Goal: Information Seeking & Learning: Learn about a topic

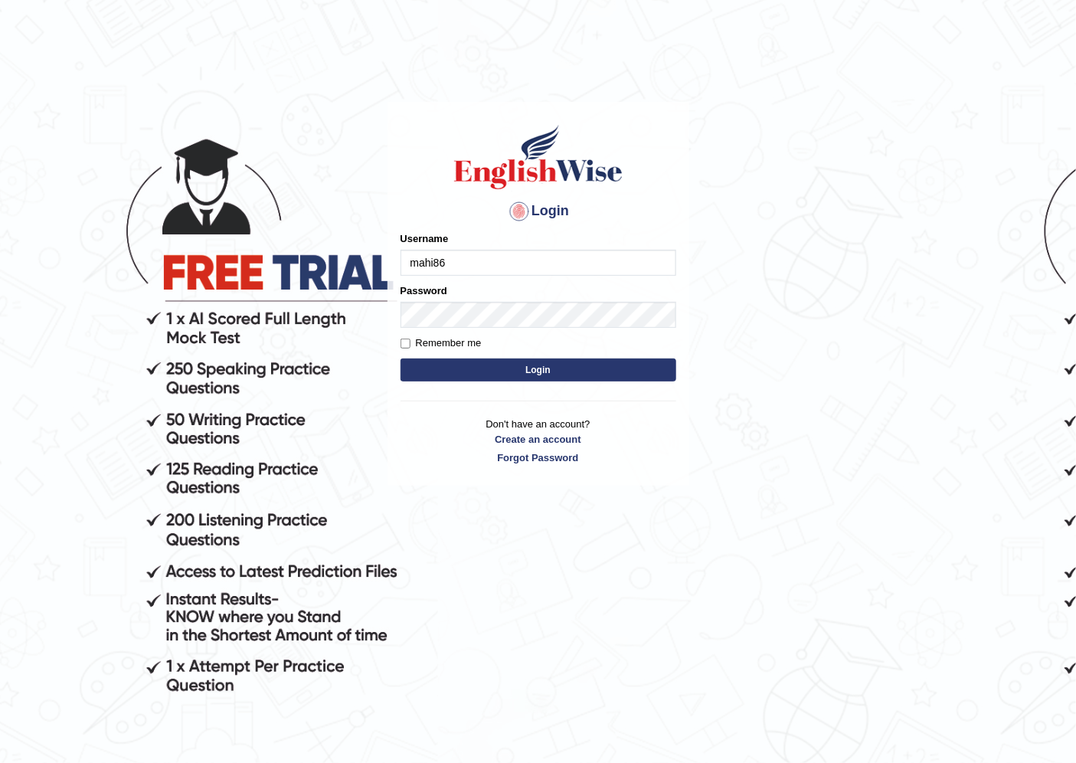
type input "mahi86"
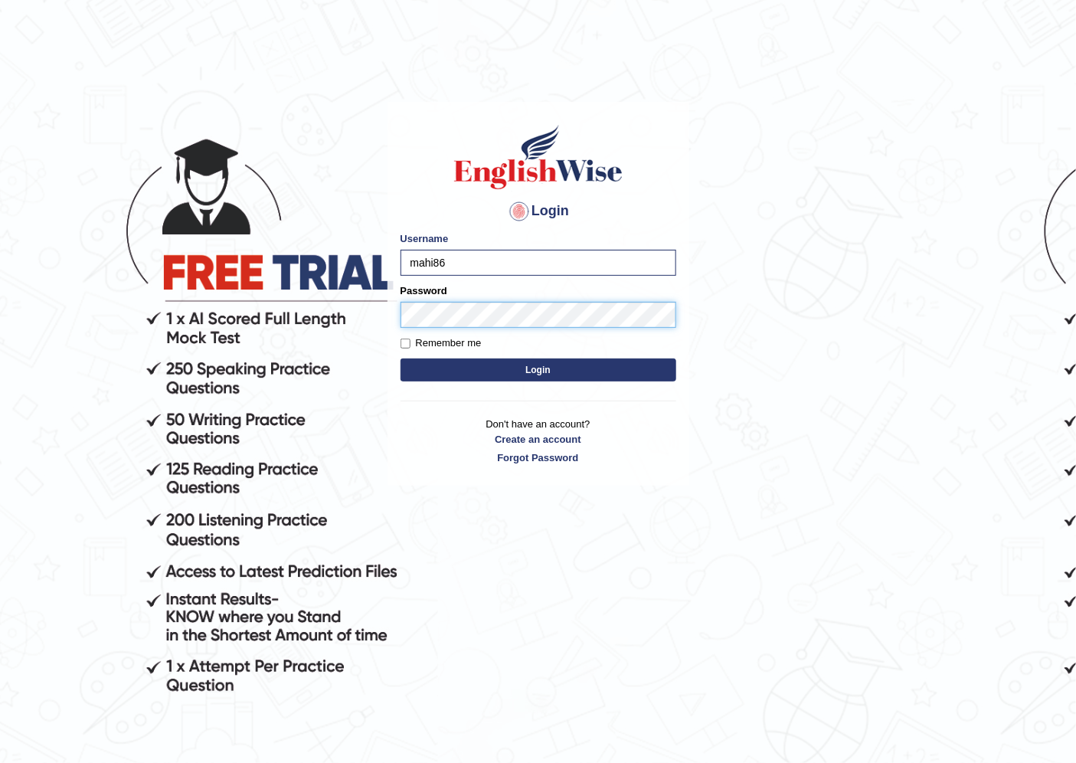
click at [400, 358] on button "Login" at bounding box center [538, 369] width 276 height 23
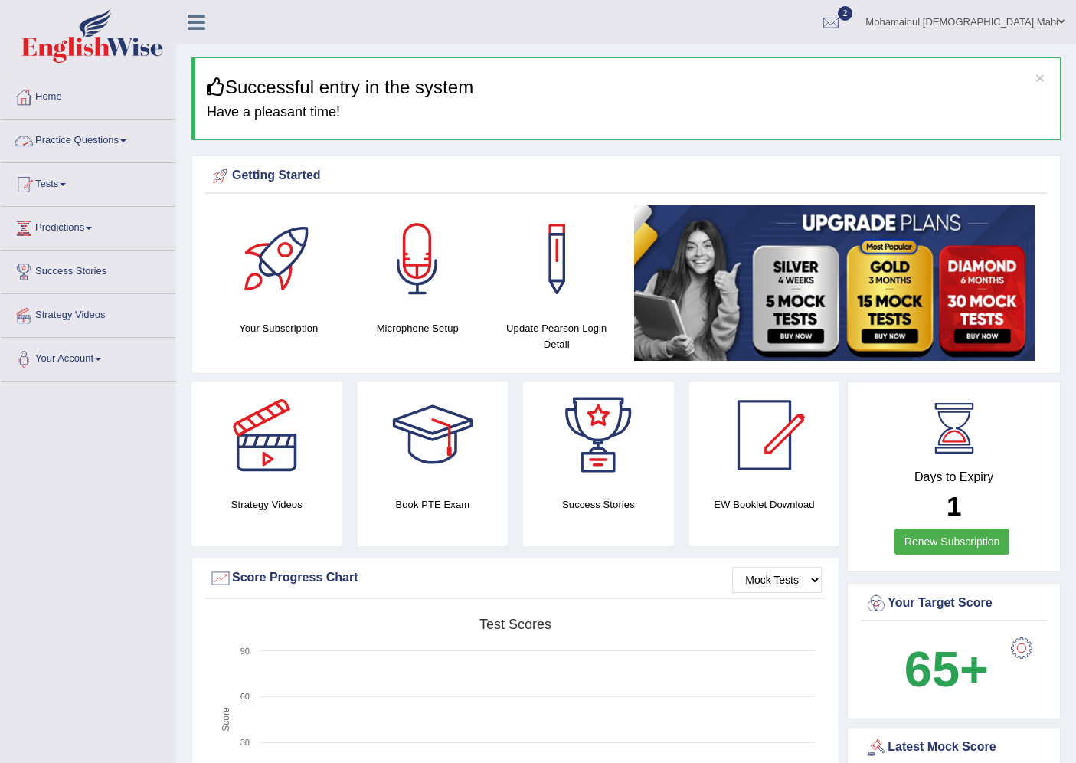
click at [106, 128] on link "Practice Questions" at bounding box center [88, 138] width 175 height 38
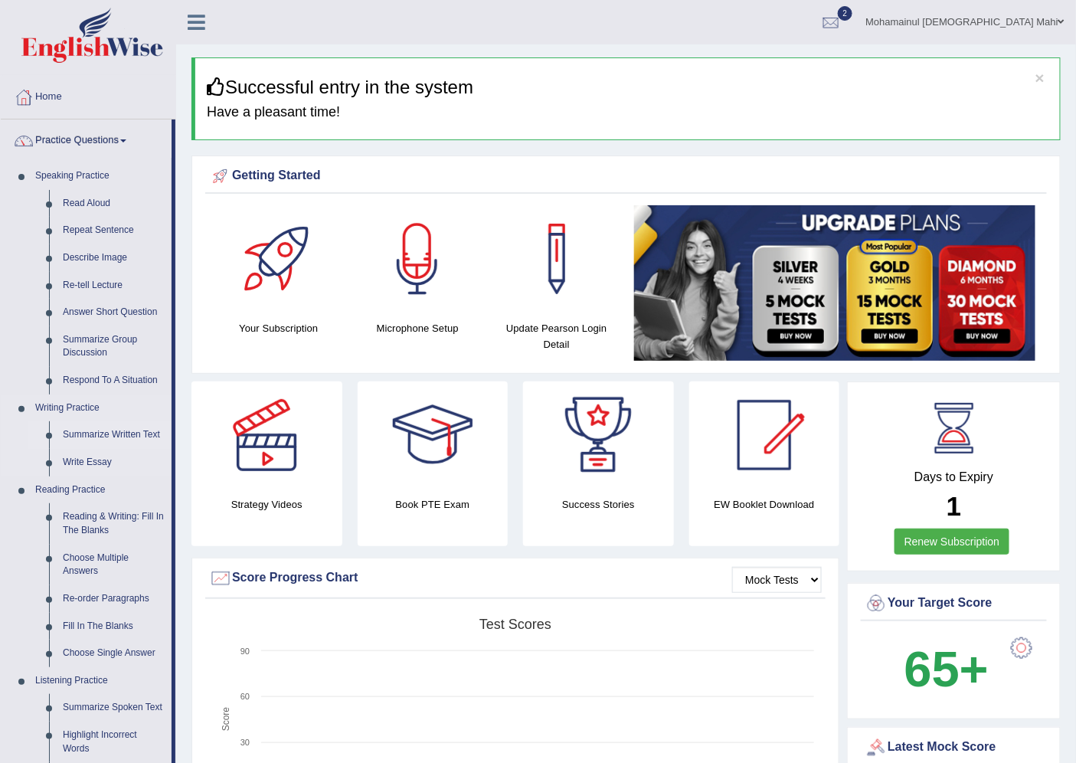
click at [97, 437] on link "Summarize Written Text" at bounding box center [114, 435] width 116 height 28
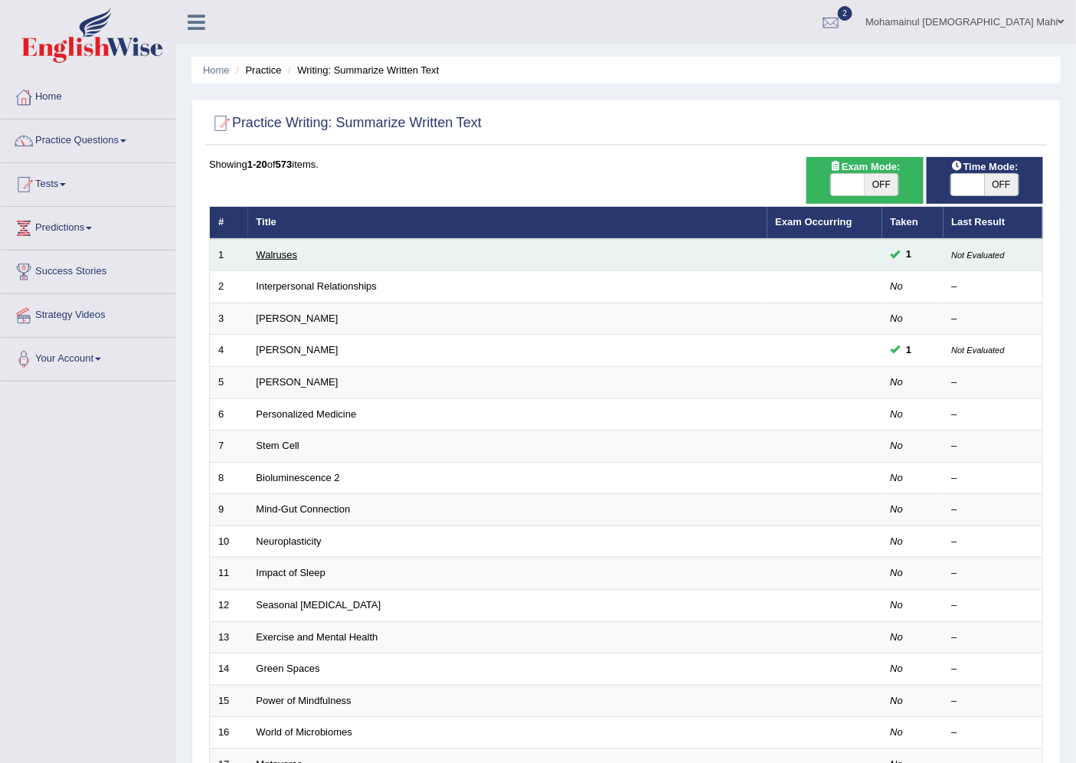
click at [276, 257] on link "Walruses" at bounding box center [277, 254] width 41 height 11
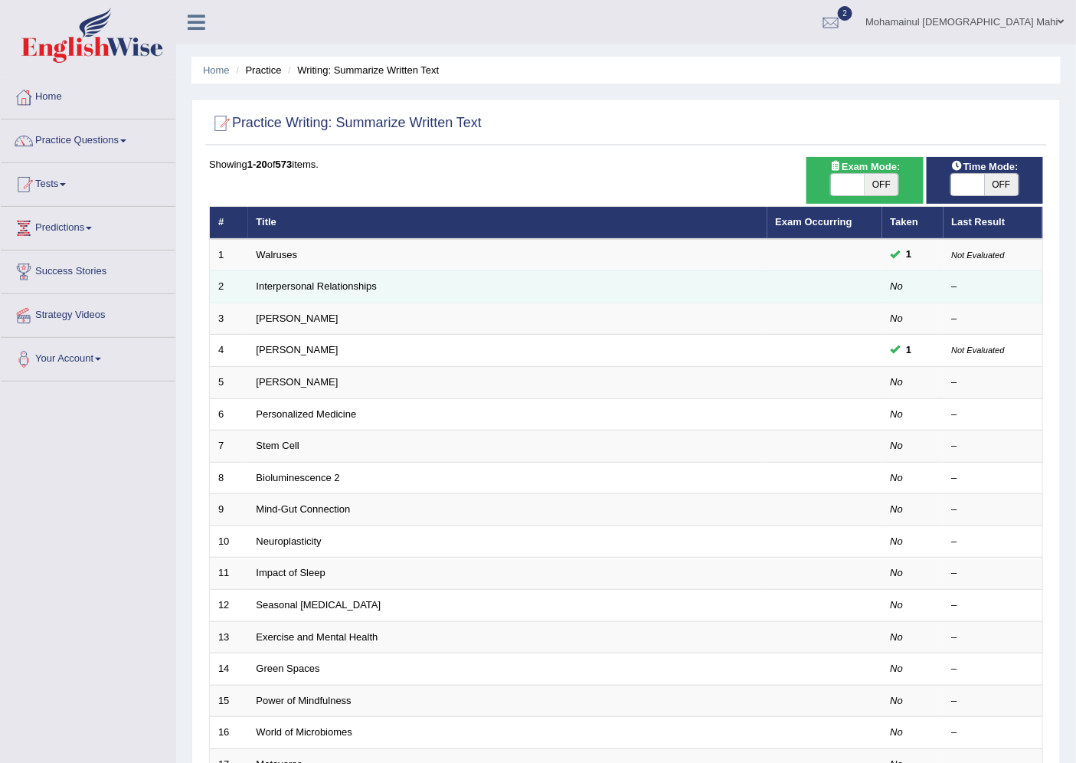
click at [314, 293] on td "Interpersonal Relationships" at bounding box center [507, 287] width 519 height 32
click at [312, 289] on link "Interpersonal Relationships" at bounding box center [317, 285] width 121 height 11
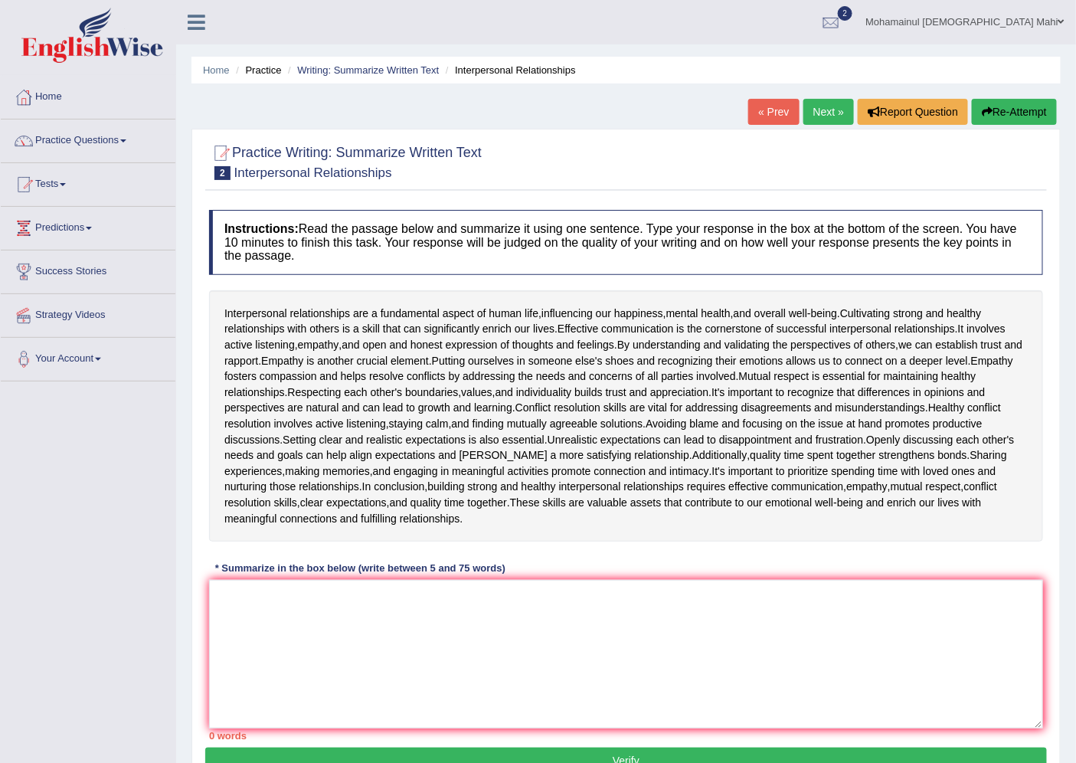
click at [115, 148] on link "Practice Questions" at bounding box center [88, 138] width 175 height 38
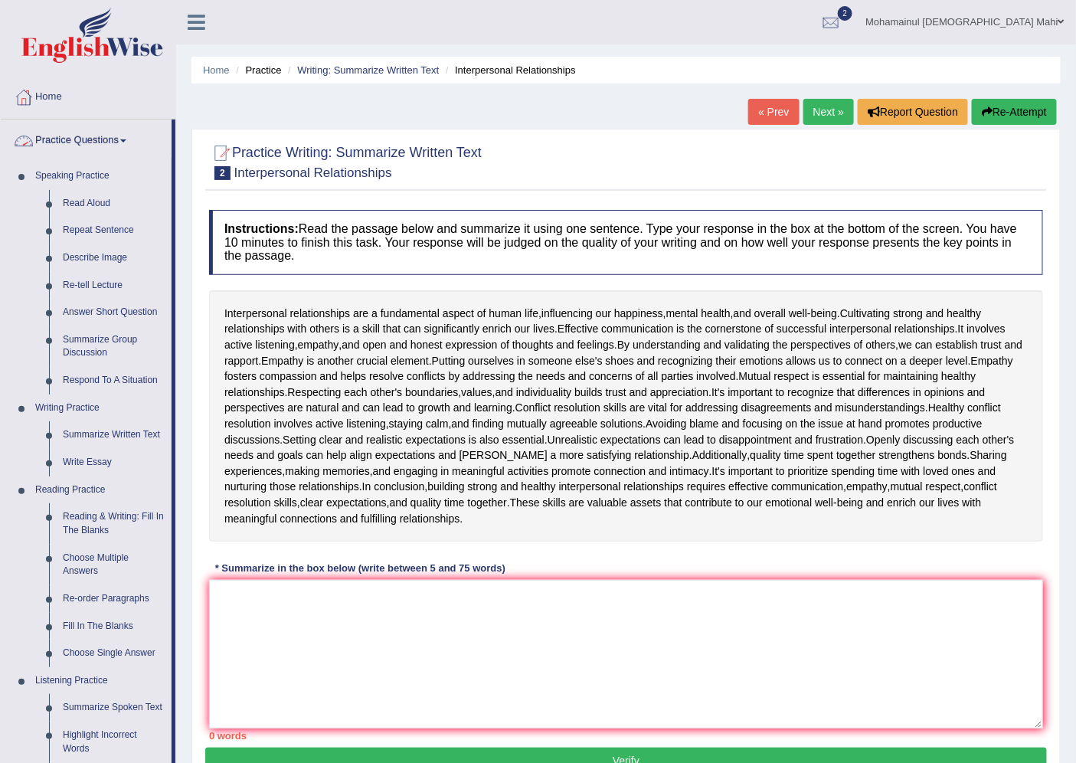
click at [85, 138] on link "Practice Questions" at bounding box center [86, 138] width 171 height 38
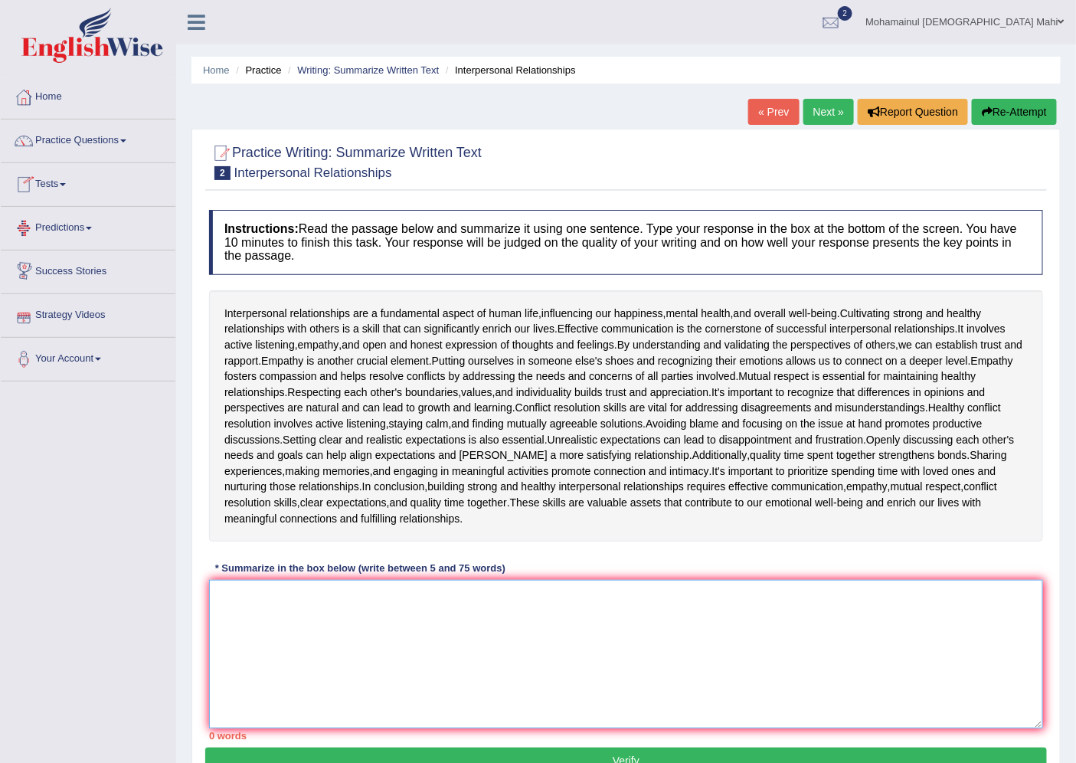
click at [377, 626] on textarea at bounding box center [626, 654] width 834 height 149
type textarea "C"
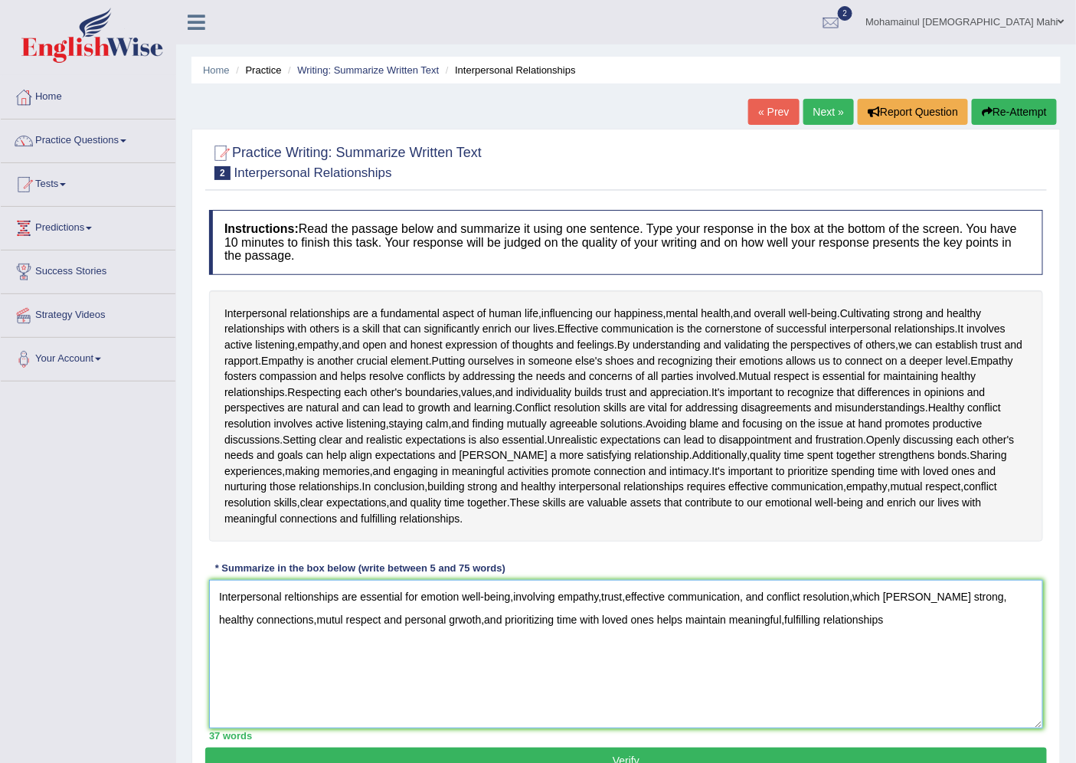
scroll to position [75, 0]
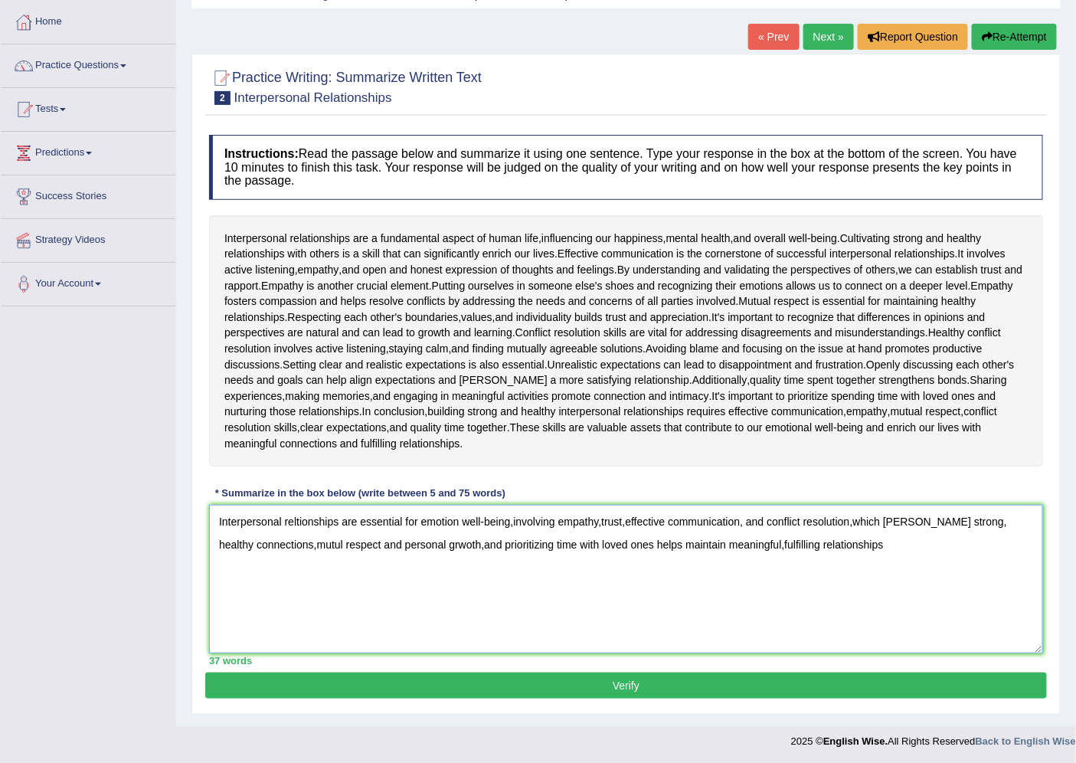
type textarea "Interpersonal reltionships are essential for emotion well-being,involving empat…"
drag, startPoint x: 695, startPoint y: 678, endPoint x: 686, endPoint y: 678, distance: 9.2
click at [691, 678] on button "Verify" at bounding box center [625, 685] width 841 height 26
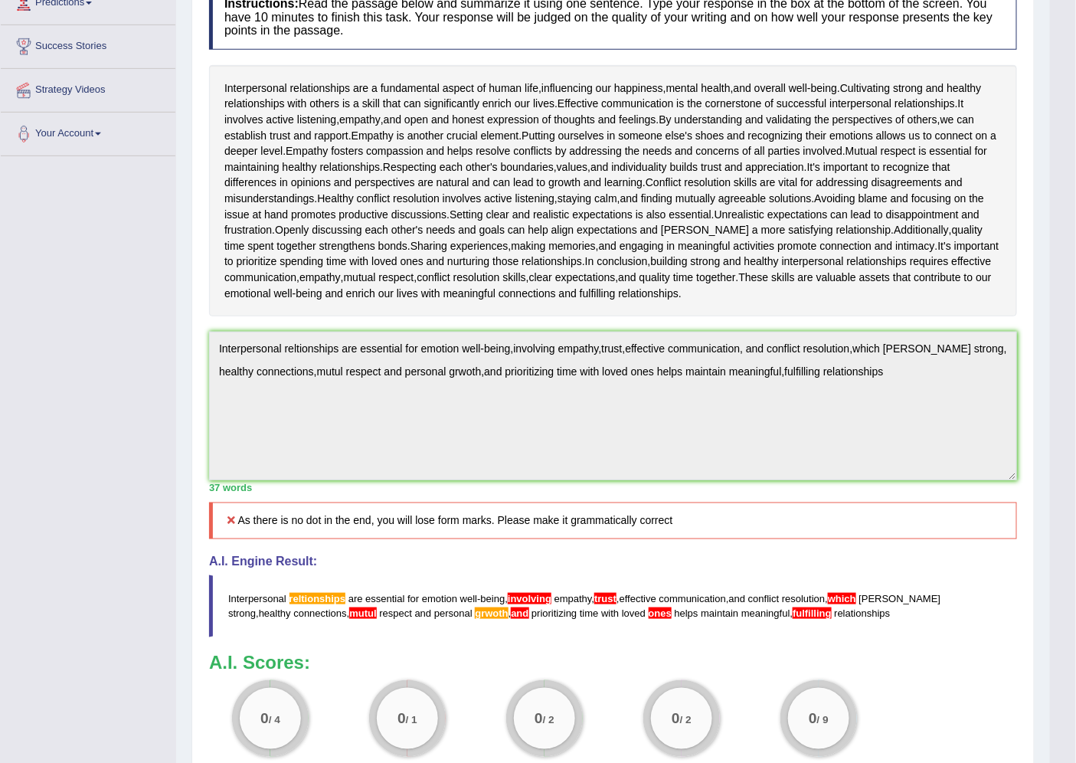
scroll to position [0, 0]
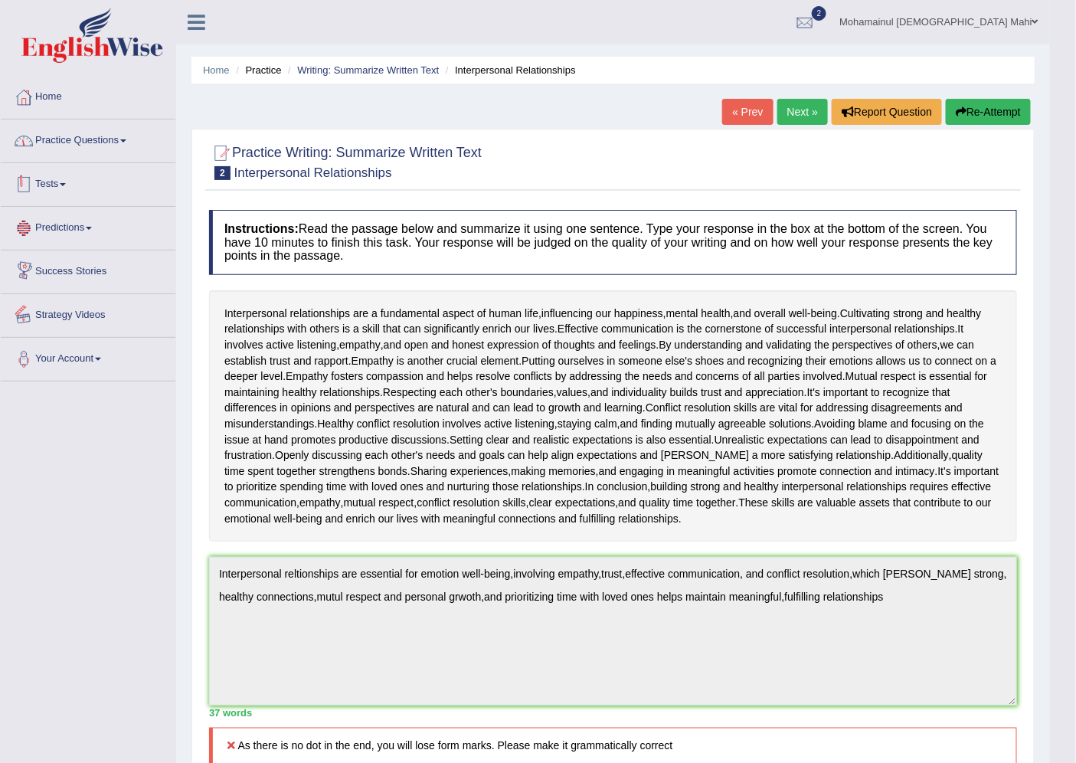
click at [105, 140] on link "Practice Questions" at bounding box center [88, 138] width 175 height 38
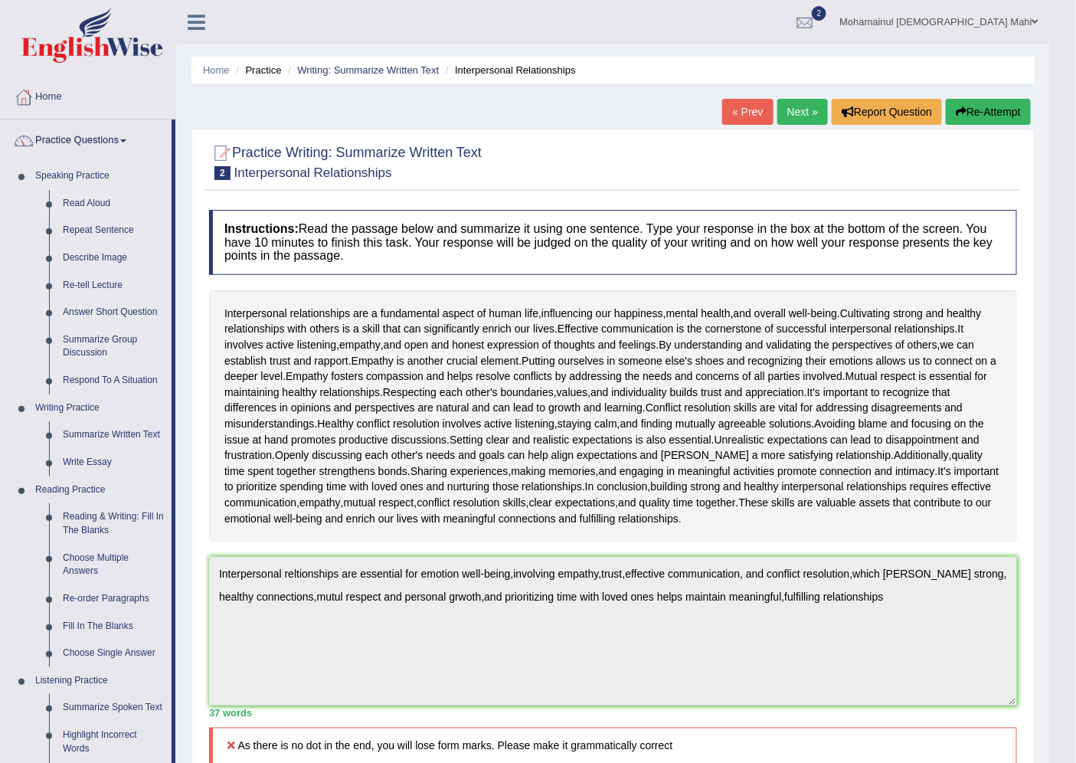
click at [64, 204] on link "Read Aloud" at bounding box center [114, 204] width 116 height 28
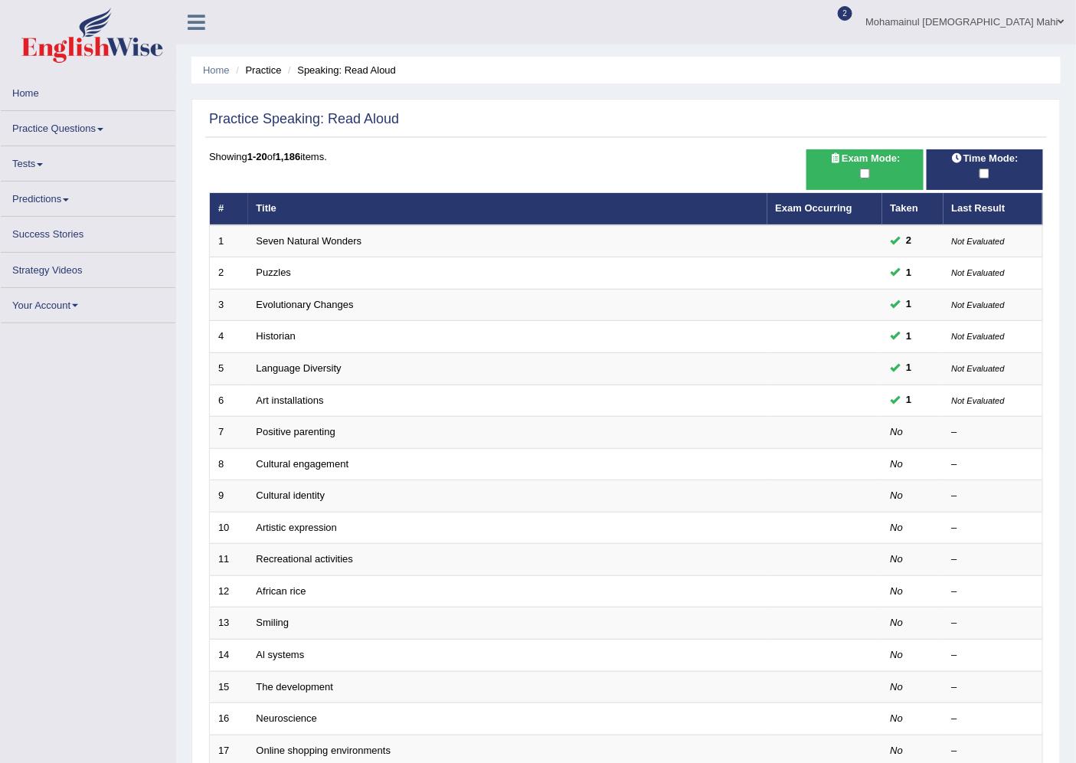
click at [41, 123] on link "Practice Questions" at bounding box center [88, 126] width 175 height 30
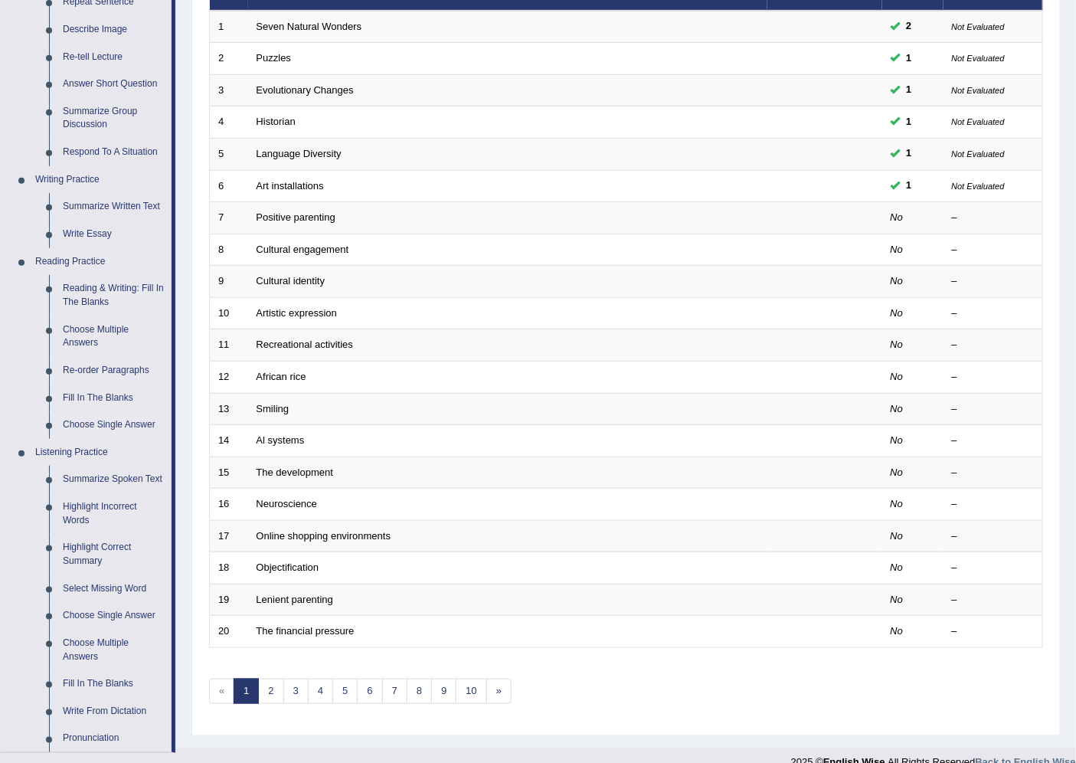
scroll to position [340, 0]
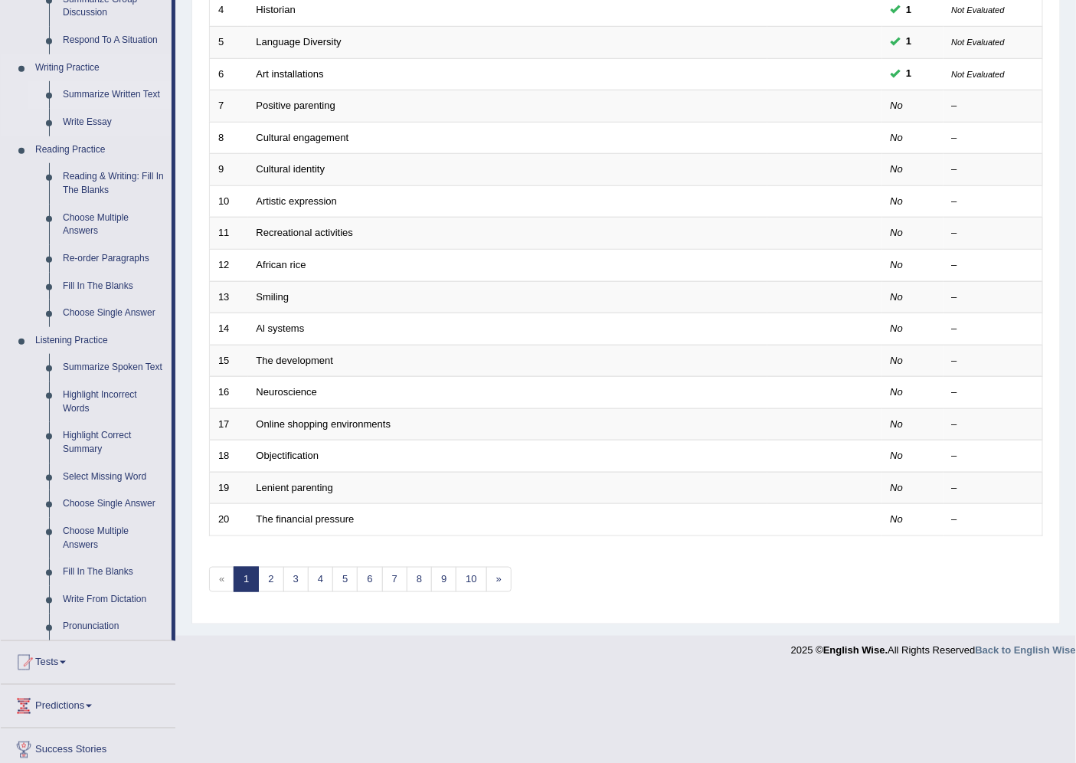
click at [123, 83] on link "Summarize Written Text" at bounding box center [114, 95] width 116 height 28
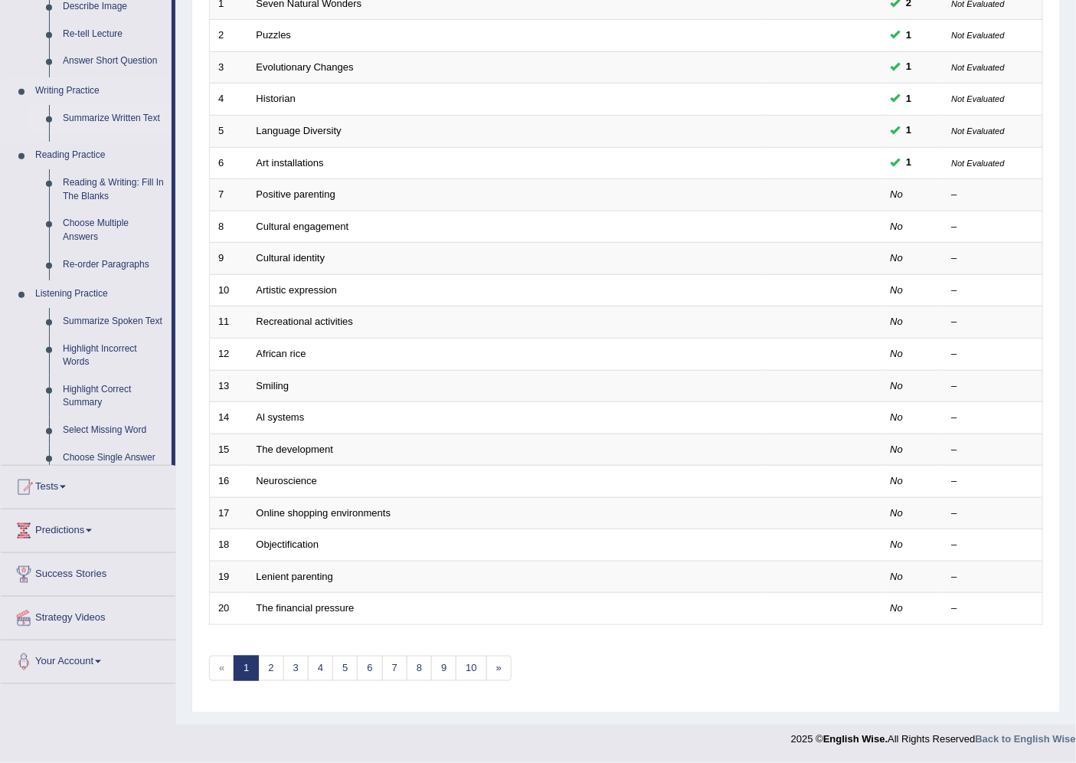
scroll to position [250, 0]
